Goal: Find contact information: Find contact information

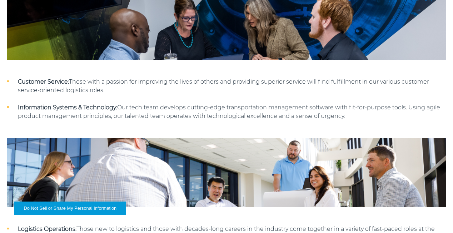
scroll to position [994, 0]
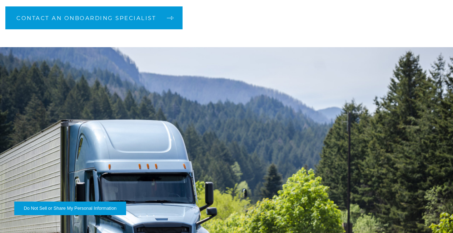
scroll to position [573, 0]
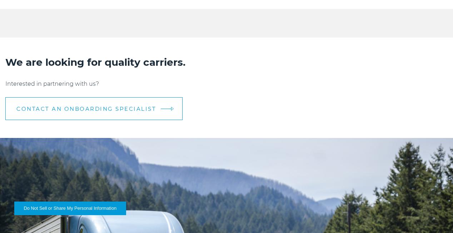
click at [146, 106] on span "CONTACT AN ONBOARDING SPECIALIST" at bounding box center [86, 108] width 140 height 5
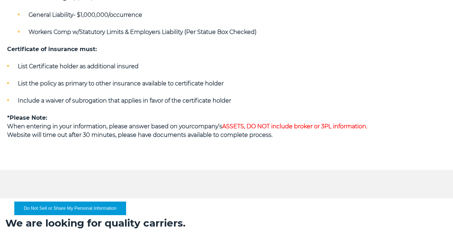
scroll to position [454, 0]
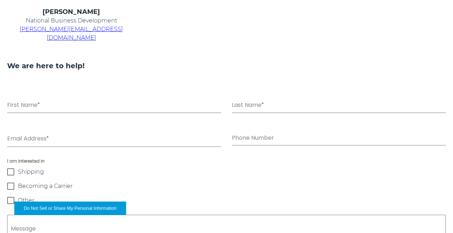
scroll to position [333, 0]
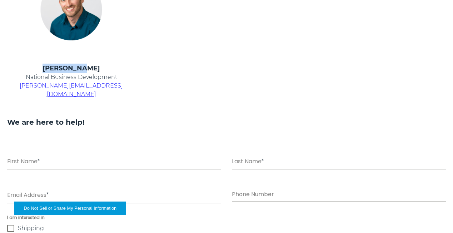
drag, startPoint x: 54, startPoint y: 69, endPoint x: 89, endPoint y: 68, distance: 35.0
click at [89, 68] on h4 "Chris Kein" at bounding box center [71, 68] width 128 height 9
copy h4 "Chris Kein"
click at [151, 107] on h3 at bounding box center [226, 112] width 438 height 10
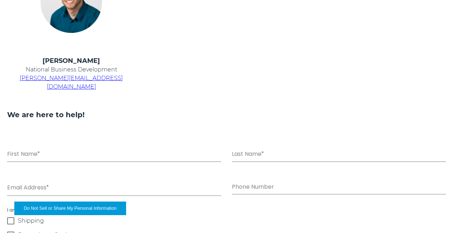
scroll to position [263, 0]
